Goal: Task Accomplishment & Management: Manage account settings

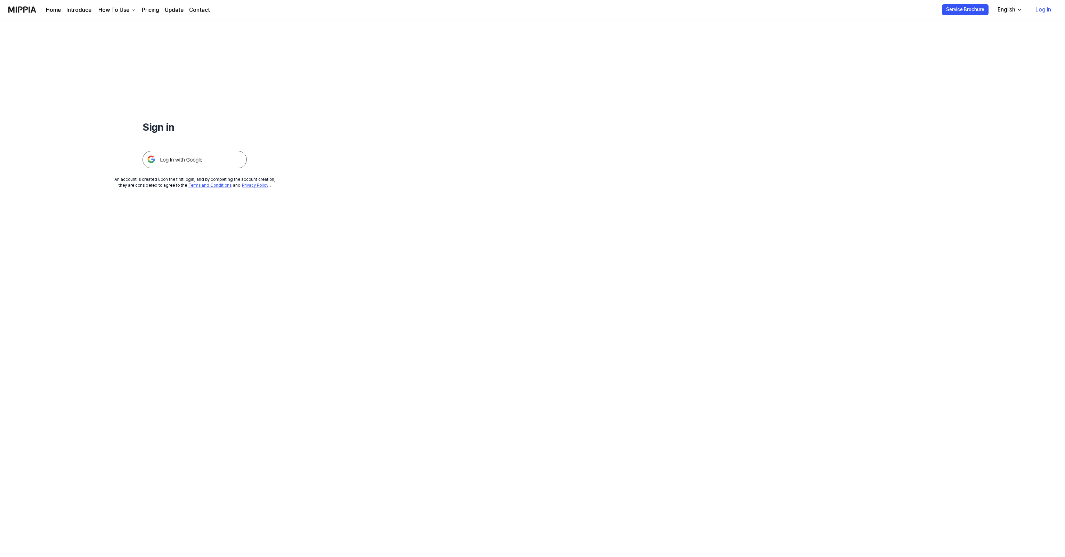
click at [180, 160] on img at bounding box center [195, 159] width 104 height 17
